Goal: Task Accomplishment & Management: Use online tool/utility

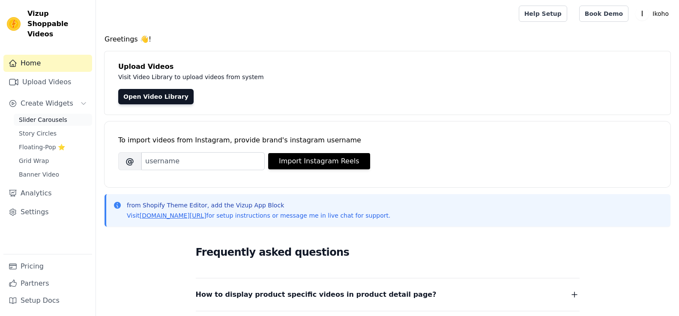
click at [42, 116] on span "Slider Carousels" at bounding box center [43, 120] width 48 height 9
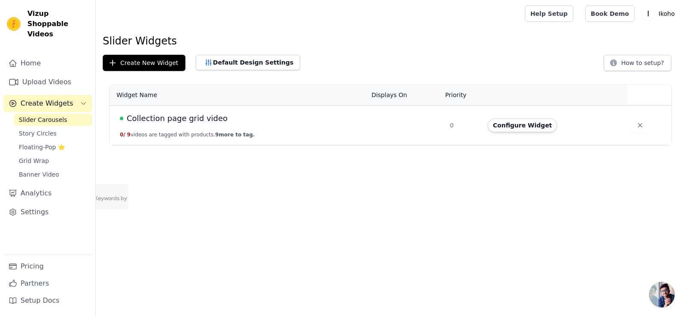
click at [198, 122] on span "Collection page grid video" at bounding box center [177, 119] width 101 height 12
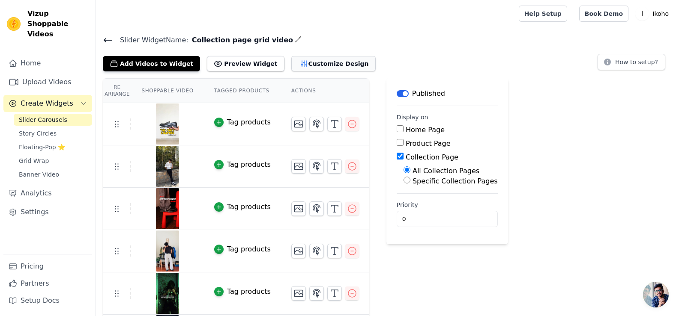
click at [291, 63] on button "Customize Design" at bounding box center [333, 63] width 84 height 15
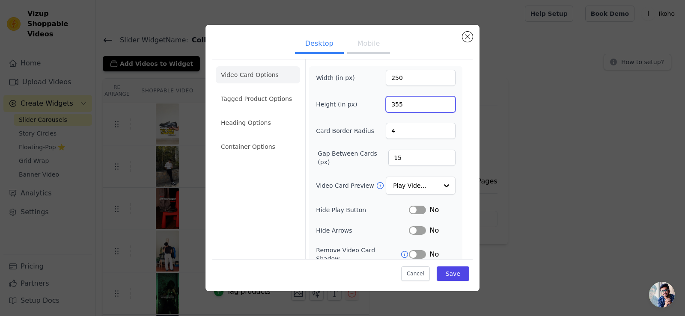
drag, startPoint x: 408, startPoint y: 104, endPoint x: 390, endPoint y: 104, distance: 18.0
click at [390, 104] on input "355" at bounding box center [421, 104] width 70 height 16
type input "500"
click at [269, 187] on div "Video Card Options Tagged Product Options Heading Options Container Options" at bounding box center [258, 196] width 84 height 272
click at [445, 276] on button "Save" at bounding box center [453, 274] width 33 height 15
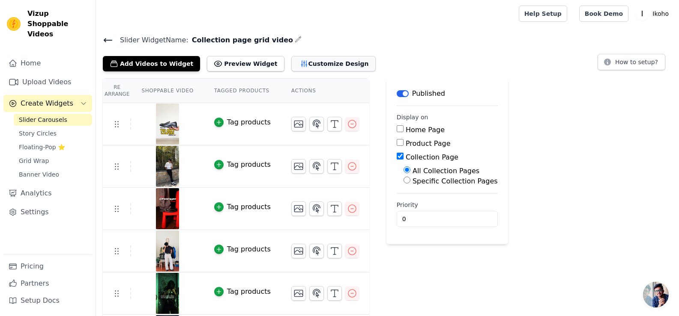
click at [291, 58] on button "Customize Design" at bounding box center [333, 63] width 84 height 15
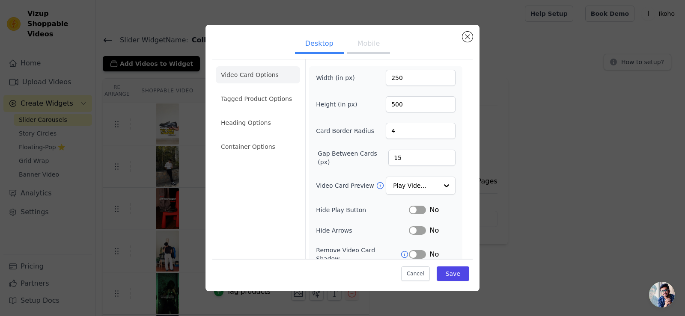
click at [359, 47] on button "Mobile" at bounding box center [368, 44] width 43 height 19
drag, startPoint x: 394, startPoint y: 80, endPoint x: 383, endPoint y: 76, distance: 11.4
click at [386, 76] on input "250" at bounding box center [421, 78] width 70 height 16
type input "300"
click at [448, 273] on button "Save" at bounding box center [453, 274] width 33 height 15
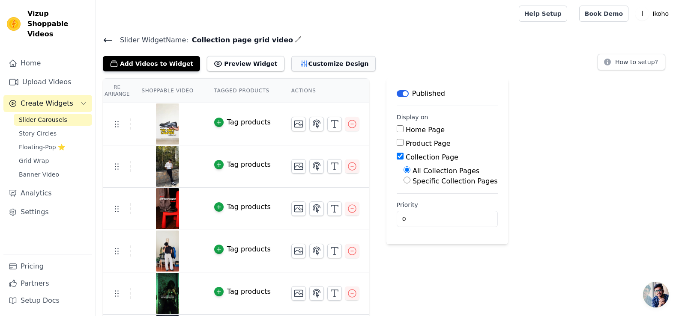
click at [312, 60] on button "Customize Design" at bounding box center [333, 63] width 84 height 15
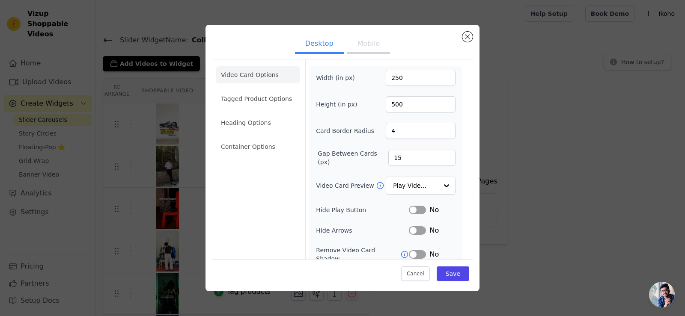
click at [368, 43] on button "Mobile" at bounding box center [368, 44] width 43 height 19
click at [265, 92] on li "Tagged Product Options" at bounding box center [258, 98] width 84 height 17
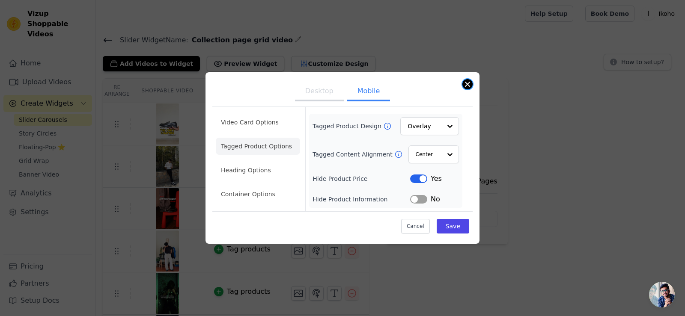
click at [467, 81] on button "Close modal" at bounding box center [467, 84] width 10 height 10
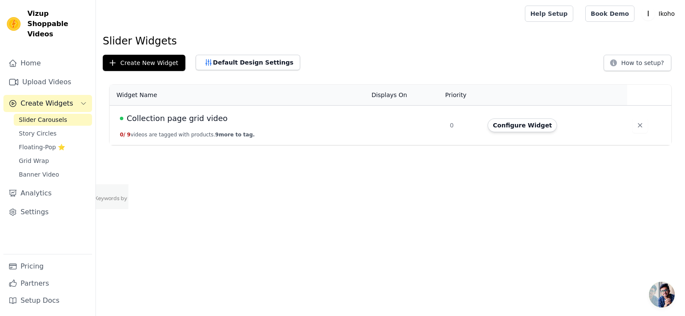
click at [188, 117] on span "Collection page grid video" at bounding box center [177, 119] width 101 height 12
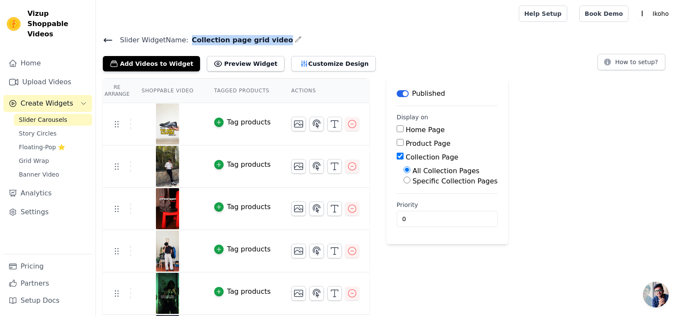
drag, startPoint x: 186, startPoint y: 36, endPoint x: 268, endPoint y: 37, distance: 81.4
click at [268, 37] on h4 "Slider Widget Name: Collection page grid video" at bounding box center [387, 40] width 569 height 12
copy span "Collection page grid video"
